Goal: Task Accomplishment & Management: Manage account settings

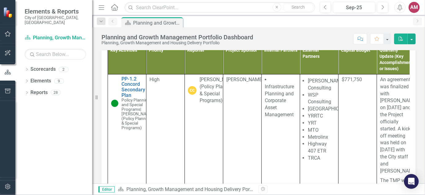
scroll to position [115, 0]
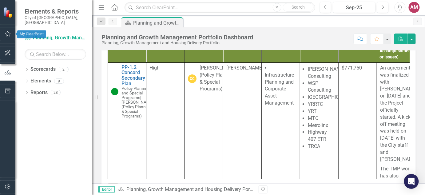
click at [10, 31] on icon "button" at bounding box center [8, 33] width 6 height 5
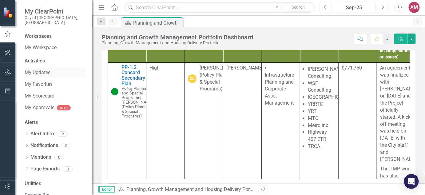
click at [40, 69] on link "My Updates" at bounding box center [55, 72] width 61 height 7
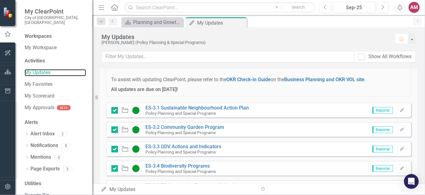
scroll to position [77, 0]
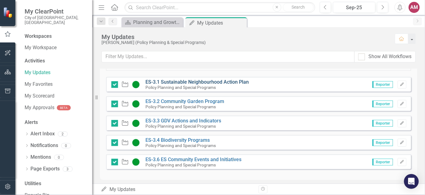
click at [212, 79] on link "ES-3.1 Sustainable Neighbourhood Action Plan" at bounding box center [197, 82] width 103 height 6
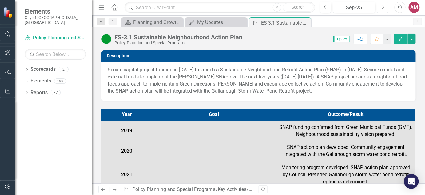
click at [384, 7] on icon "Next" at bounding box center [382, 8] width 3 height 6
click at [329, 9] on button "Previous" at bounding box center [325, 7] width 11 height 11
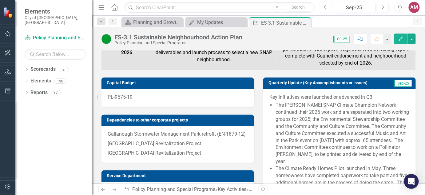
scroll to position [231, 0]
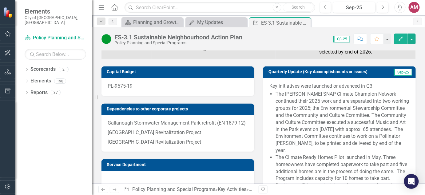
click at [357, 119] on li "The [PERSON_NAME] SNAP Climate Champion Network continued their 2025 work and a…" at bounding box center [342, 122] width 134 height 63
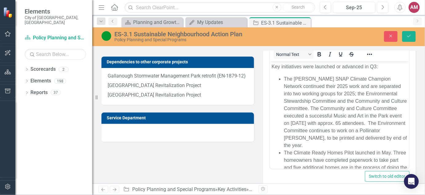
scroll to position [269, 0]
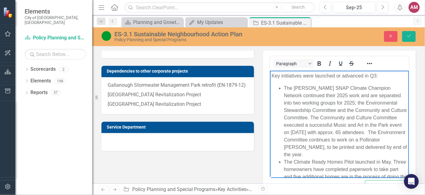
click at [339, 128] on li "The [PERSON_NAME] SNAP Climate Champion Network continued their 2025 work and a…" at bounding box center [345, 121] width 124 height 74
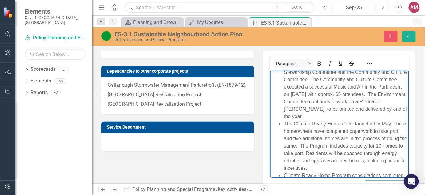
scroll to position [77, 0]
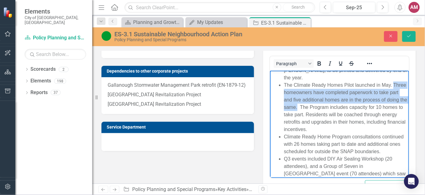
drag, startPoint x: 282, startPoint y: 92, endPoint x: 342, endPoint y: 105, distance: 61.6
click at [342, 105] on ul "The [PERSON_NAME] SNAP Climate Champion Network continued their 2025 work and a…" at bounding box center [339, 103] width 136 height 192
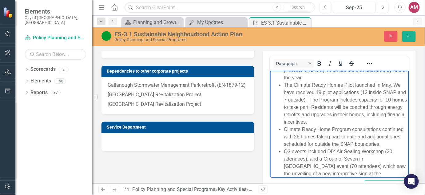
drag, startPoint x: 321, startPoint y: 136, endPoint x: 324, endPoint y: 145, distance: 9.6
click at [321, 136] on li "Climate Ready Home Program consultations continued with 26 homes taking part to…" at bounding box center [345, 136] width 124 height 22
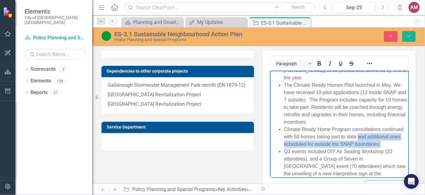
drag, startPoint x: 379, startPoint y: 136, endPoint x: 384, endPoint y: 148, distance: 13.5
click at [384, 148] on li "Climate Ready Home Program consultations continued with 58 homes taking part to…" at bounding box center [345, 136] width 124 height 22
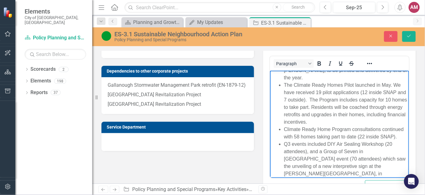
click at [339, 140] on li "Climate Ready Home Program consultations continued with 58 homes taking part to…" at bounding box center [345, 132] width 124 height 15
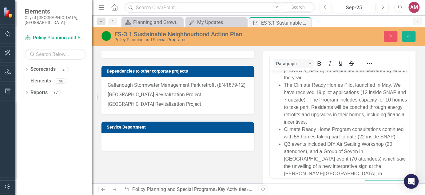
click at [411, 30] on div "ES-3.1 Sustainable Neighbourhood Action Plan Policy Planning and Special Progra…" at bounding box center [258, 36] width 333 height 12
click at [412, 33] on button "Save" at bounding box center [409, 36] width 14 height 11
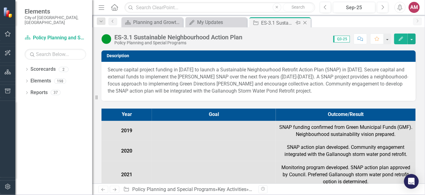
click at [305, 22] on icon at bounding box center [304, 22] width 3 height 3
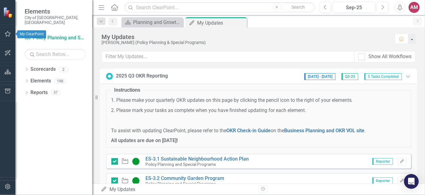
click at [11, 33] on button "button" at bounding box center [8, 34] width 14 height 13
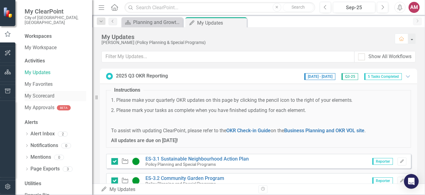
click at [46, 93] on link "My Scorecard" at bounding box center [55, 96] width 61 height 7
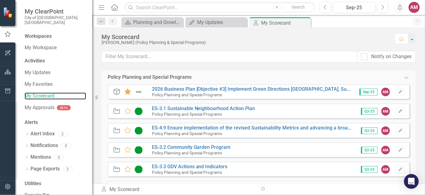
scroll to position [38, 0]
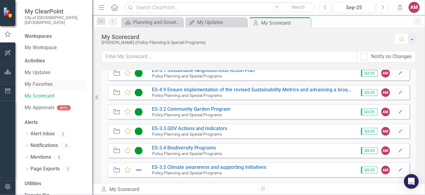
click at [45, 81] on link "My Favorites" at bounding box center [55, 84] width 61 height 7
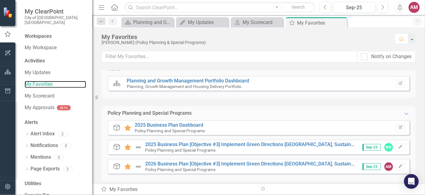
scroll to position [13, 0]
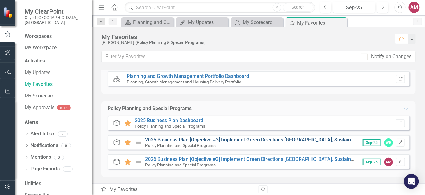
click at [213, 138] on link "2025 Business Plan [Objective #3] Implement Green Directions [GEOGRAPHIC_DATA],…" at bounding box center [317, 140] width 344 height 6
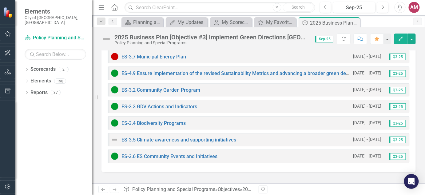
scroll to position [231, 0]
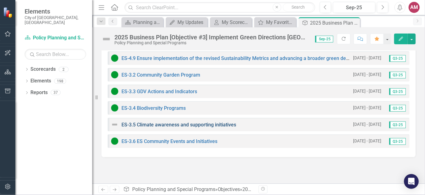
click at [220, 123] on link "ES-3.5 Climate awareness and supporting initiatives" at bounding box center [178, 125] width 115 height 6
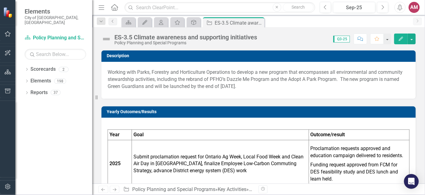
click at [107, 37] on img at bounding box center [106, 39] width 10 height 10
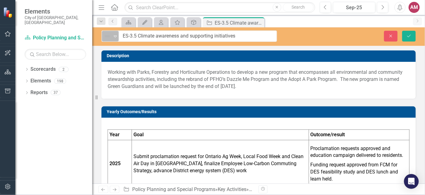
click at [116, 36] on icon "Expand" at bounding box center [115, 36] width 6 height 5
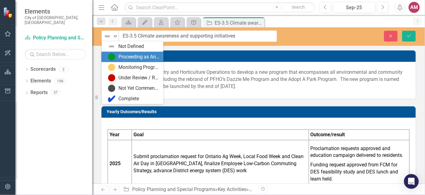
click at [116, 54] on div "Proceeding as Anticipated" at bounding box center [134, 56] width 52 height 7
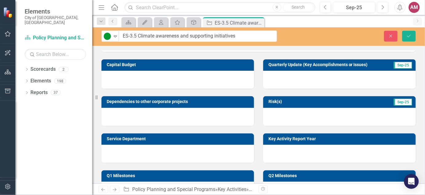
scroll to position [192, 0]
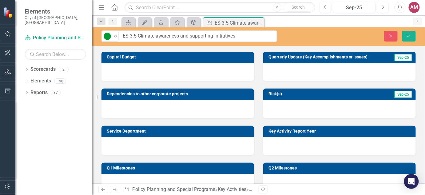
click at [306, 74] on div at bounding box center [339, 72] width 152 height 18
click at [310, 72] on div at bounding box center [339, 72] width 152 height 18
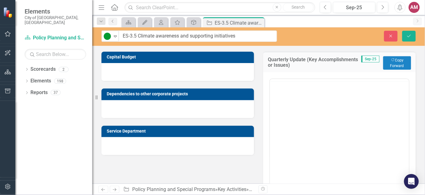
scroll to position [0, 0]
click at [361, 111] on body "Rich Text Area. Press ALT-0 for help." at bounding box center [339, 139] width 139 height 92
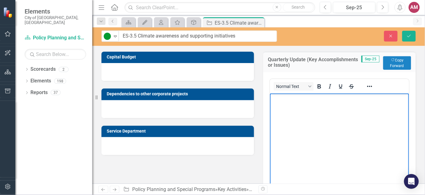
click at [294, 104] on body "Rich Text Area. Press ALT-0 for help." at bounding box center [339, 139] width 139 height 92
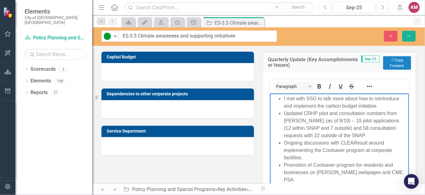
click at [287, 98] on li "I met with SSG to talk more about how to reintroduce and implement the carbon b…" at bounding box center [345, 102] width 124 height 15
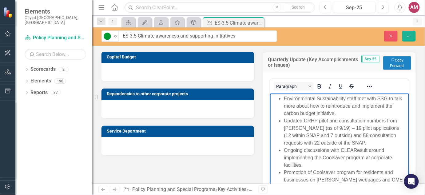
click at [369, 113] on li "Environmental Sustainability staff met with SSG to talk more about how to reint…" at bounding box center [345, 106] width 124 height 22
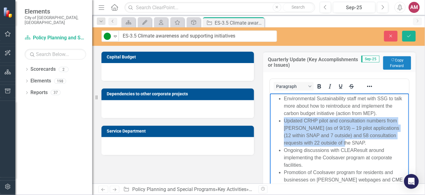
drag, startPoint x: 351, startPoint y: 141, endPoint x: 277, endPoint y: 122, distance: 76.3
click at [277, 122] on ul "Environmental Sustainability staff met with SSG to talk more about how to reint…" at bounding box center [339, 172] width 136 height 155
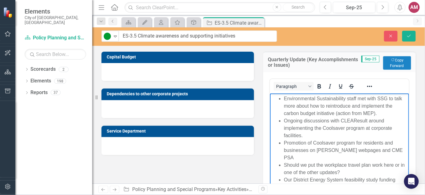
click at [349, 128] on li "Ongoing discussions with CLEAResult around implementing the Coolsaver program a…" at bounding box center [345, 128] width 124 height 22
click at [282, 142] on ul "Environmental Sustainability staff met with SSG to talk more about how to reint…" at bounding box center [339, 157] width 136 height 125
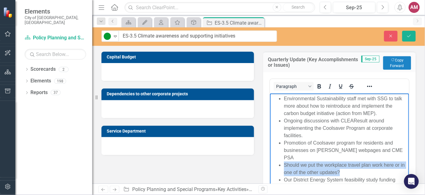
drag, startPoint x: 349, startPoint y: 165, endPoint x: 284, endPoint y: 160, distance: 65.4
click at [284, 161] on li "Should we put the workplace travel plan work here or in one of the other update…" at bounding box center [345, 168] width 124 height 15
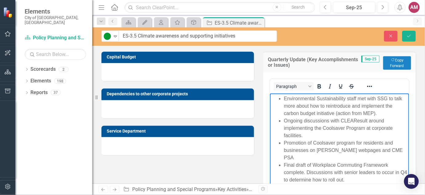
scroll to position [18, 0]
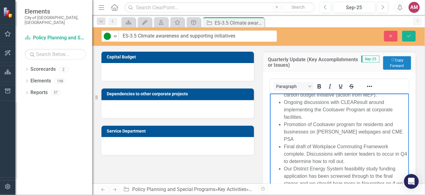
click at [292, 165] on li "Our District Energy System feasibility study funding application has been scree…" at bounding box center [345, 180] width 124 height 30
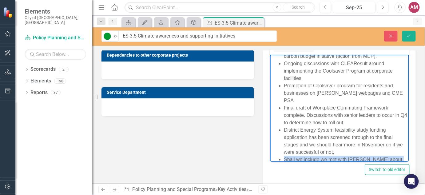
drag, startPoint x: 397, startPoint y: 152, endPoint x: 281, endPoint y: 155, distance: 116.5
click at [283, 156] on li "Shall we include we met with [PERSON_NAME] about the MEP?" at bounding box center [345, 163] width 124 height 15
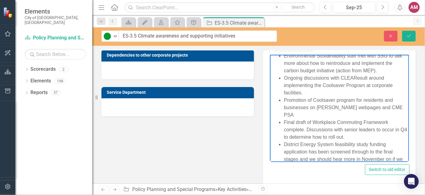
scroll to position [0, 0]
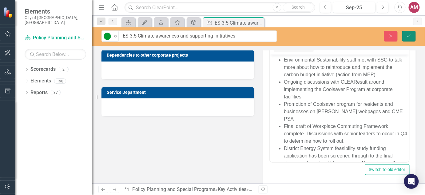
click at [407, 36] on icon "Save" at bounding box center [409, 36] width 6 height 4
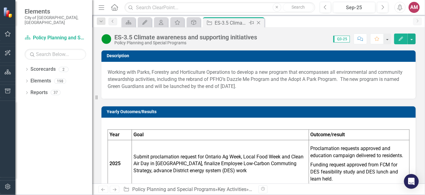
click at [258, 22] on icon at bounding box center [258, 22] width 3 height 3
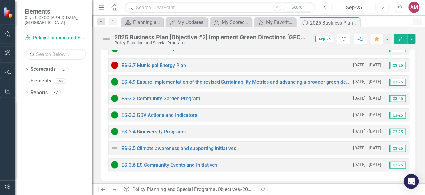
scroll to position [192, 0]
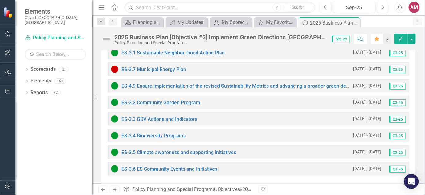
scroll to position [192, 0]
